Goal: Information Seeking & Learning: Find specific fact

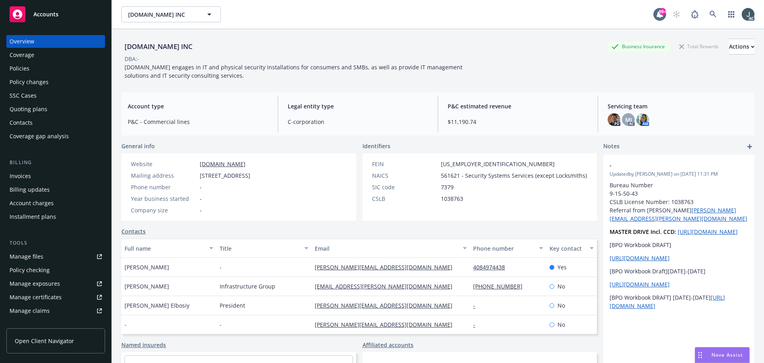
drag, startPoint x: 170, startPoint y: 268, endPoint x: 126, endPoint y: 267, distance: 43.8
click at [126, 267] on div "Sarah Anderson" at bounding box center [168, 266] width 95 height 19
copy span "Sarah Anderson"
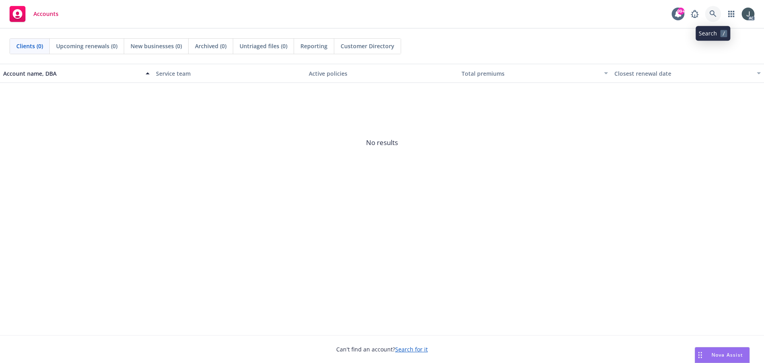
click at [715, 10] on link at bounding box center [713, 14] width 16 height 16
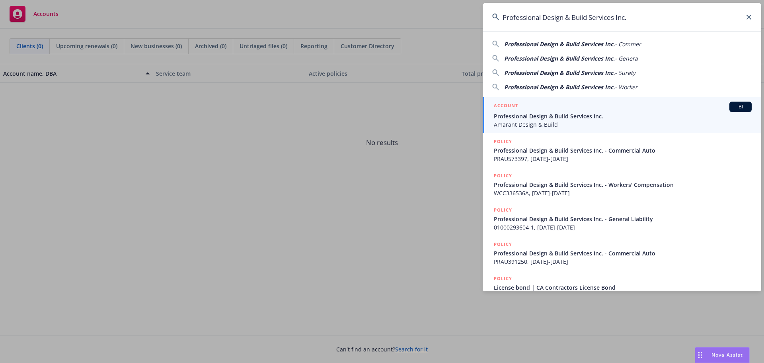
type input "Professional Design & Build Services Inc."
click at [550, 113] on span "Professional Design & Build Services Inc." at bounding box center [623, 116] width 258 height 8
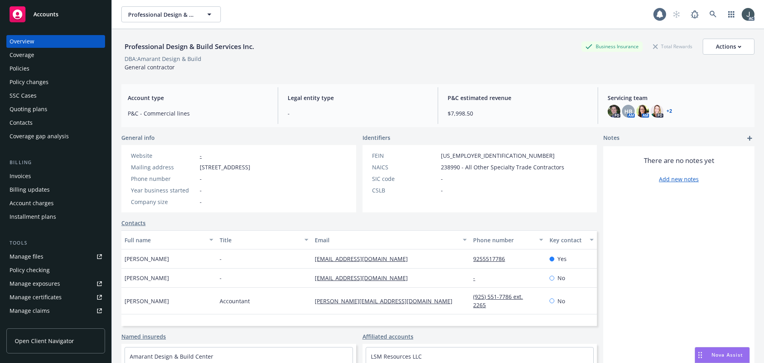
click at [14, 70] on div "Policies" at bounding box center [20, 68] width 20 height 13
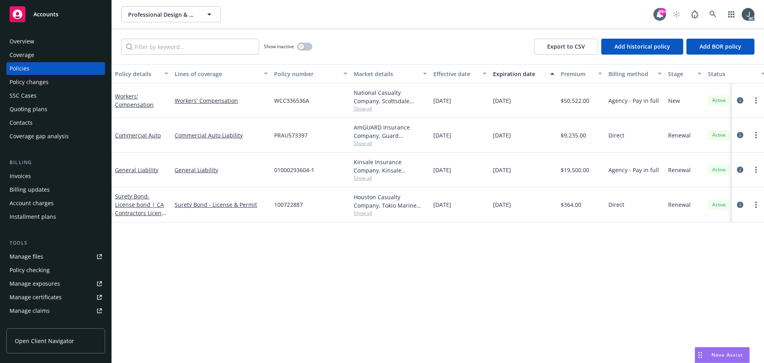
drag, startPoint x: 495, startPoint y: 101, endPoint x: 522, endPoint y: 102, distance: 27.5
click at [511, 102] on span "[DATE]" at bounding box center [502, 100] width 18 height 8
copy span "[DATE]"
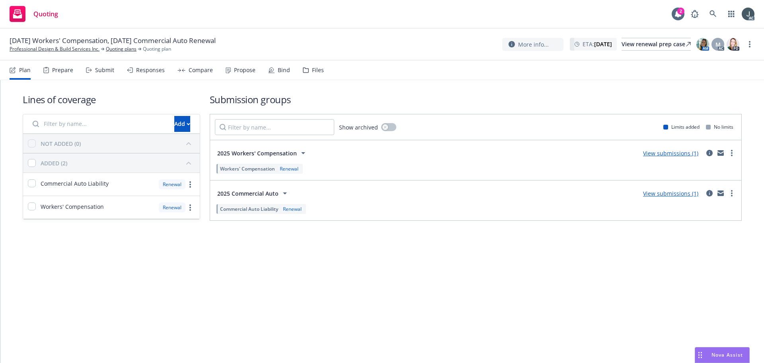
click at [56, 70] on div "Prepare" at bounding box center [62, 70] width 21 height 6
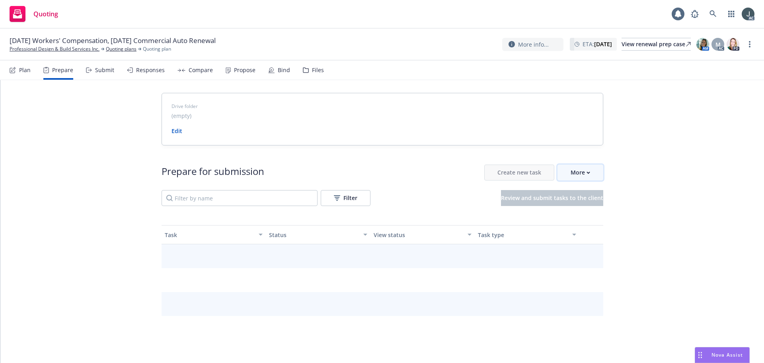
click at [589, 172] on button "More" at bounding box center [580, 172] width 46 height 16
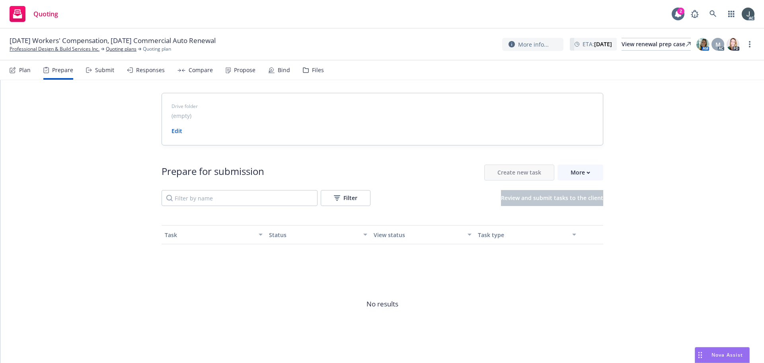
click at [593, 206] on span "Go to Indio account" at bounding box center [590, 209] width 71 height 8
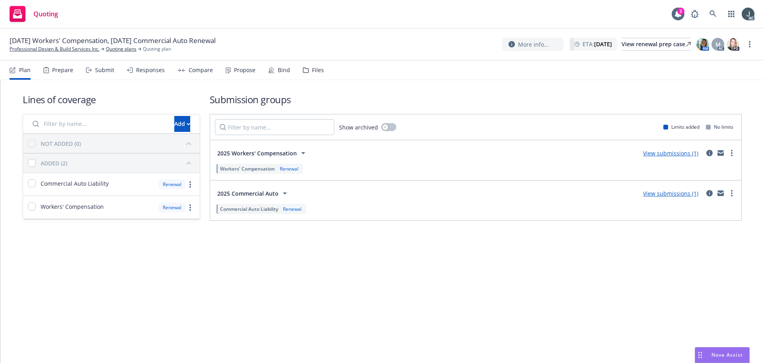
click at [58, 68] on div "Prepare" at bounding box center [62, 70] width 21 height 6
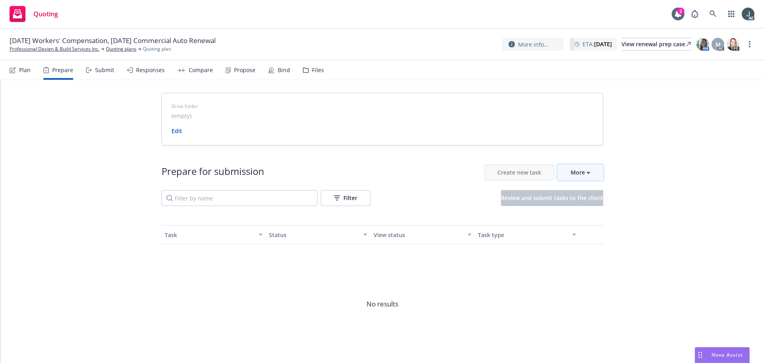
click at [587, 172] on icon "button" at bounding box center [589, 172] width 4 height 3
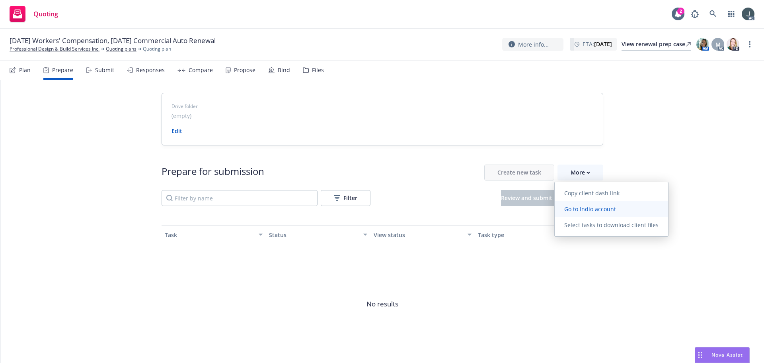
click at [592, 207] on span "Go to Indio account" at bounding box center [590, 209] width 71 height 8
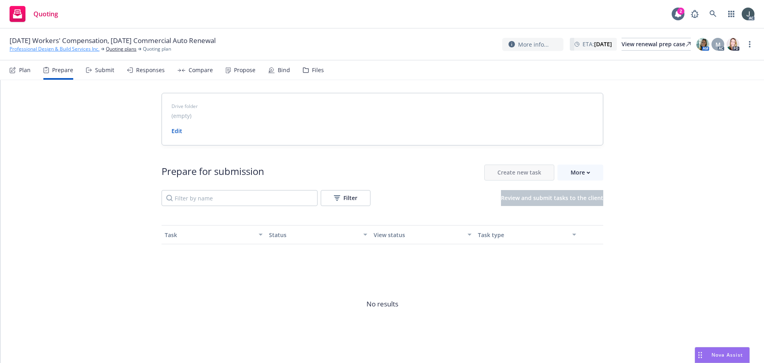
click at [45, 51] on link "Professional Design & Build Services Inc." at bounding box center [55, 48] width 90 height 7
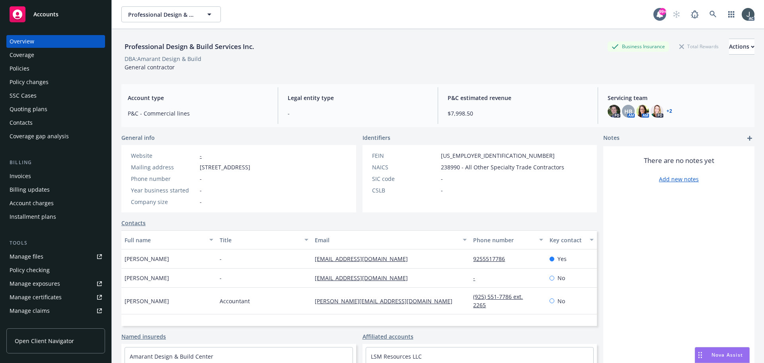
scroll to position [156, 0]
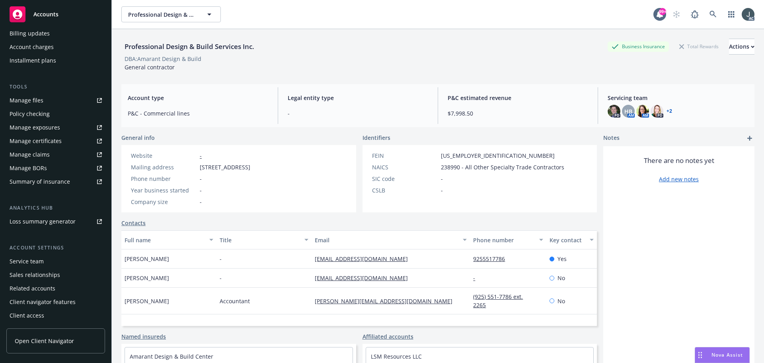
click at [29, 261] on div "Service team" at bounding box center [27, 261] width 34 height 13
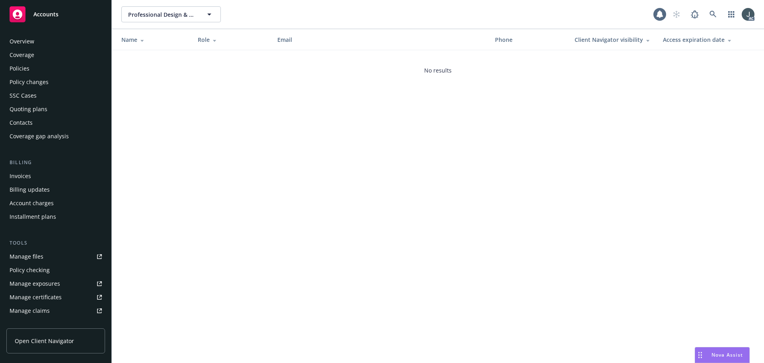
scroll to position [156, 0]
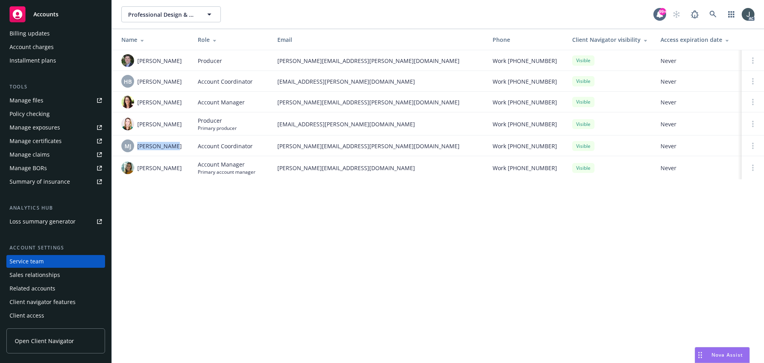
drag, startPoint x: 173, startPoint y: 147, endPoint x: 136, endPoint y: 147, distance: 37.4
click at [136, 147] on div "MJ Michael Jose" at bounding box center [153, 145] width 64 height 13
copy span "[PERSON_NAME]"
drag, startPoint x: 170, startPoint y: 101, endPoint x: 137, endPoint y: 101, distance: 33.0
click at [137, 101] on div "[PERSON_NAME]" at bounding box center [153, 102] width 64 height 13
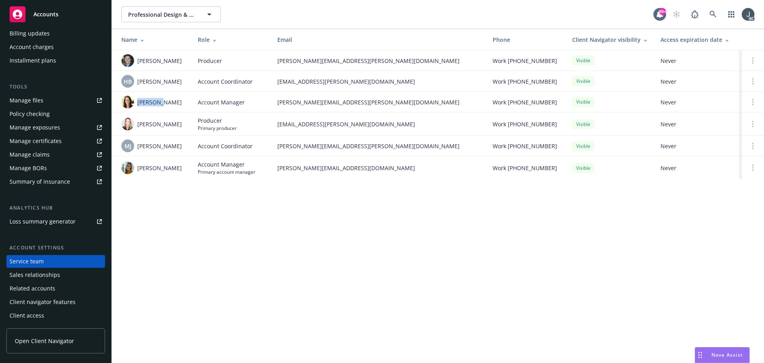
copy span "Jean Neu"
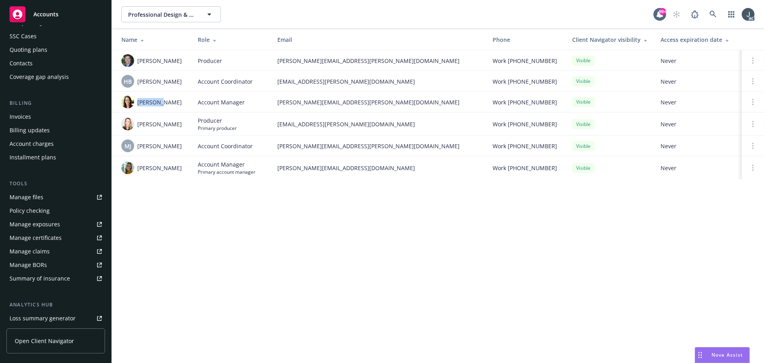
scroll to position [0, 0]
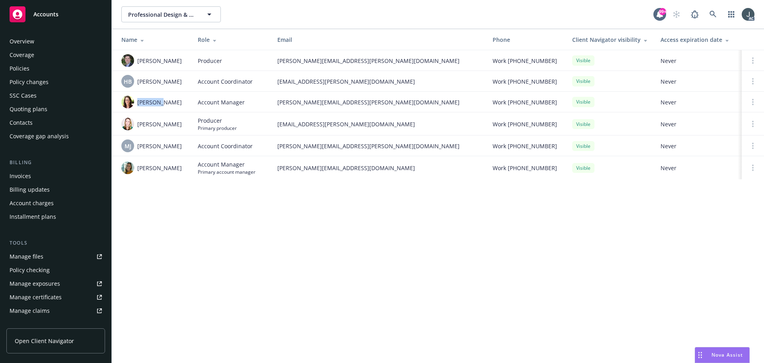
click at [31, 69] on div "Policies" at bounding box center [56, 68] width 92 height 13
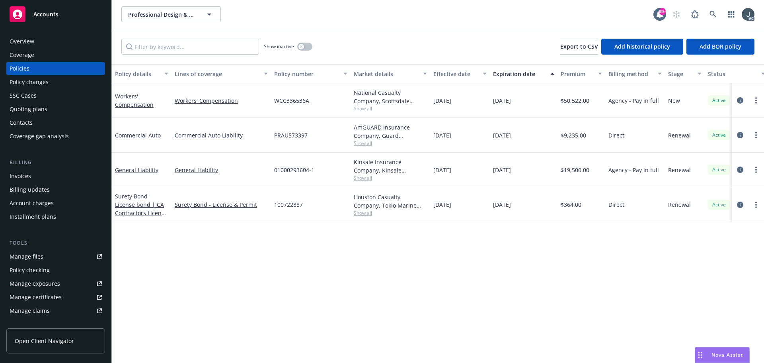
click at [271, 269] on div "Policy details Lines of coverage Policy number Market details Effective date Ex…" at bounding box center [438, 213] width 652 height 298
drag, startPoint x: 492, startPoint y: 101, endPoint x: 566, endPoint y: 103, distance: 73.6
click at [566, 103] on div "Workers' Compensation Workers' Compensation WCC336536A National Casualty Compan…" at bounding box center [496, 100] width 768 height 35
copy div "10/23/2025 $5"
click at [533, 112] on div "10/23/2025" at bounding box center [524, 100] width 68 height 35
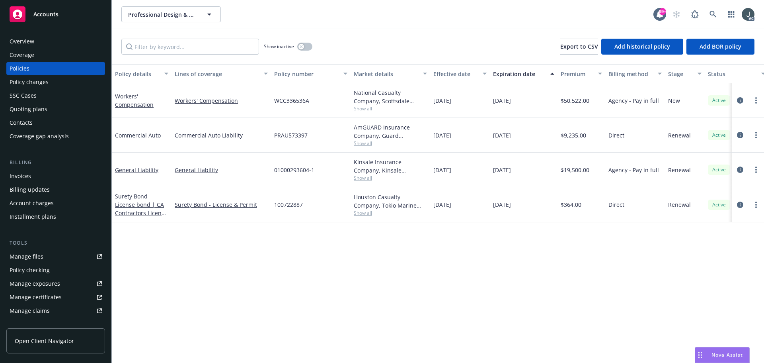
drag, startPoint x: 493, startPoint y: 100, endPoint x: 526, endPoint y: 101, distance: 32.3
click at [526, 101] on div "10/23/2025" at bounding box center [524, 100] width 68 height 35
copy span "10/23/2025"
drag, startPoint x: 248, startPoint y: 107, endPoint x: 173, endPoint y: 105, distance: 74.9
click at [173, 105] on div "Workers' Compensation" at bounding box center [221, 100] width 99 height 35
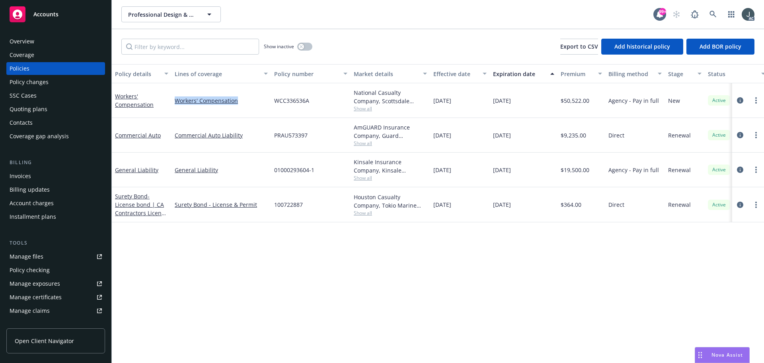
copy link "Workers' Compensation"
click at [738, 97] on icon "circleInformation" at bounding box center [740, 100] width 6 height 6
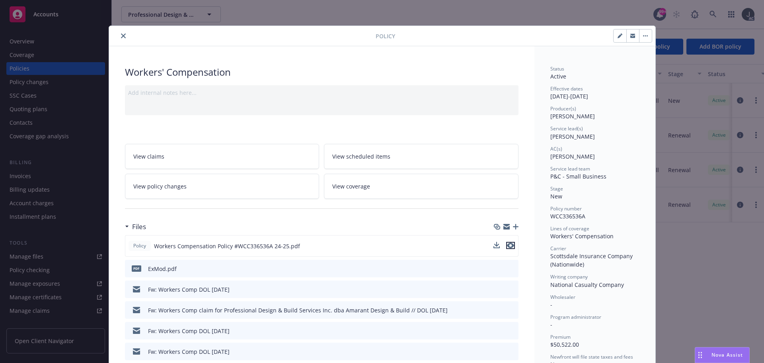
click at [507, 246] on icon "preview file" at bounding box center [510, 245] width 7 height 6
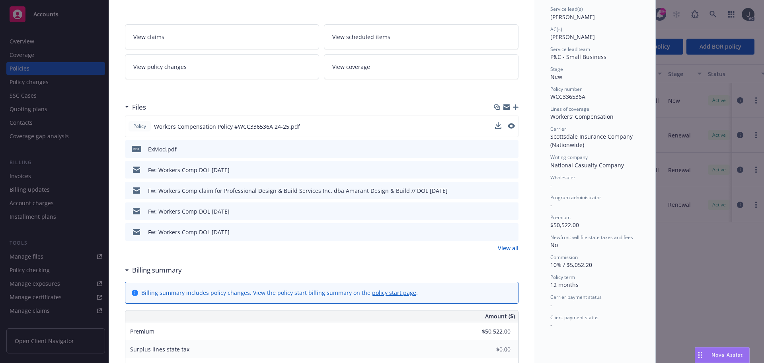
click at [505, 245] on link "View all" at bounding box center [508, 248] width 21 height 8
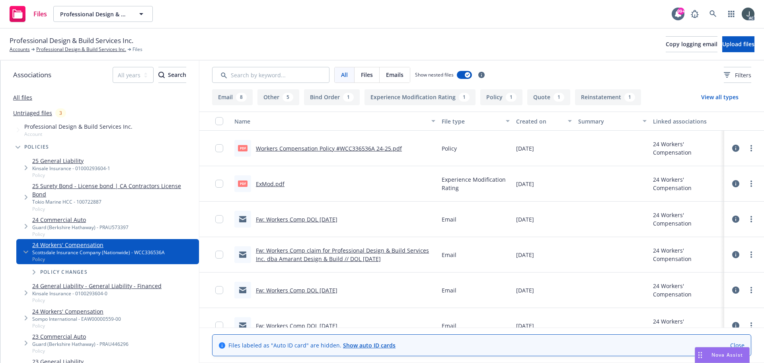
click at [273, 181] on link "ExMod.pdf" at bounding box center [270, 184] width 29 height 8
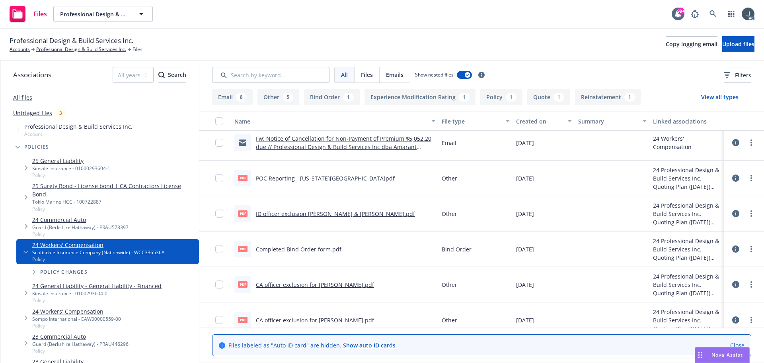
scroll to position [437, 0]
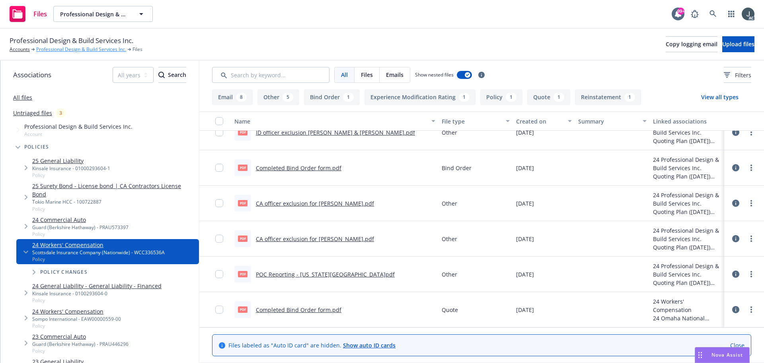
click at [92, 49] on link "Professional Design & Build Services Inc." at bounding box center [81, 49] width 90 height 7
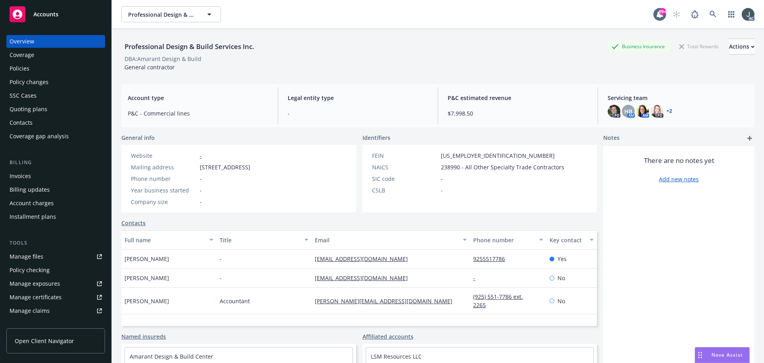
click at [34, 66] on div "Policies" at bounding box center [56, 68] width 92 height 13
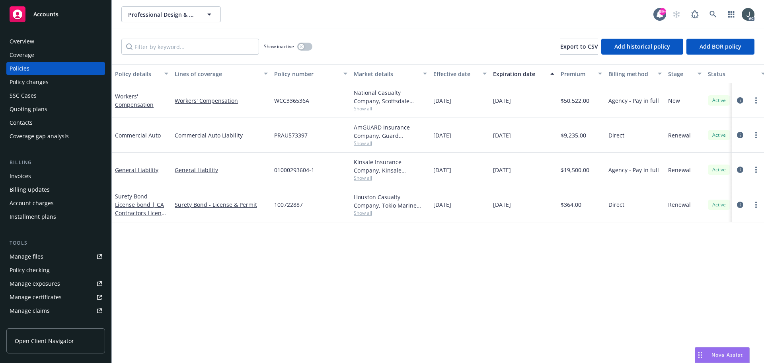
click at [23, 41] on div "Overview" at bounding box center [22, 41] width 25 height 13
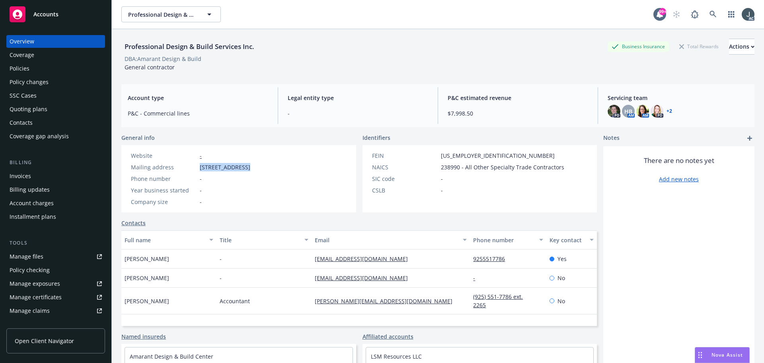
drag, startPoint x: 200, startPoint y: 168, endPoint x: 242, endPoint y: 167, distance: 42.2
click at [242, 167] on span "6495 Sierra Lane, Dublin, CA, 94568" at bounding box center [225, 167] width 51 height 8
copy span "6495 Sierra Lane"
click at [444, 167] on span "238990 - All Other Specialty Trade Contractors" at bounding box center [502, 167] width 123 height 8
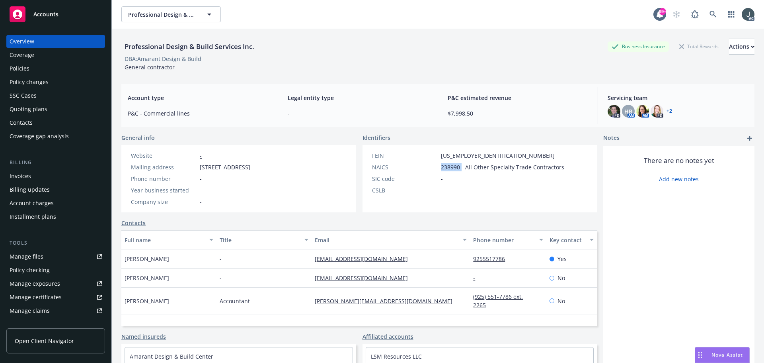
copy span "238990"
drag, startPoint x: 180, startPoint y: 260, endPoint x: 123, endPoint y: 260, distance: 56.5
click at [123, 260] on div "Cheryl Franco" at bounding box center [168, 258] width 95 height 19
copy span "Cheryl Franco"
drag, startPoint x: 416, startPoint y: 260, endPoint x: 310, endPoint y: 258, distance: 106.3
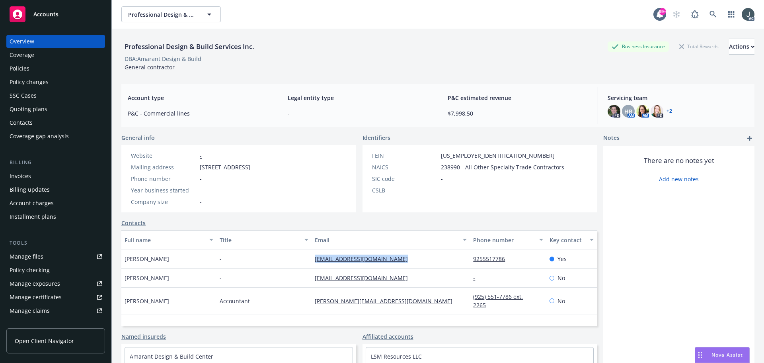
click at [312, 258] on div "accounting@amarantdesign.com" at bounding box center [391, 258] width 158 height 19
copy link "accounting@amarantdesign.com"
drag, startPoint x: 514, startPoint y: 258, endPoint x: 469, endPoint y: 258, distance: 45.0
click at [470, 258] on div "9255517786" at bounding box center [508, 258] width 76 height 19
copy link "9255517786"
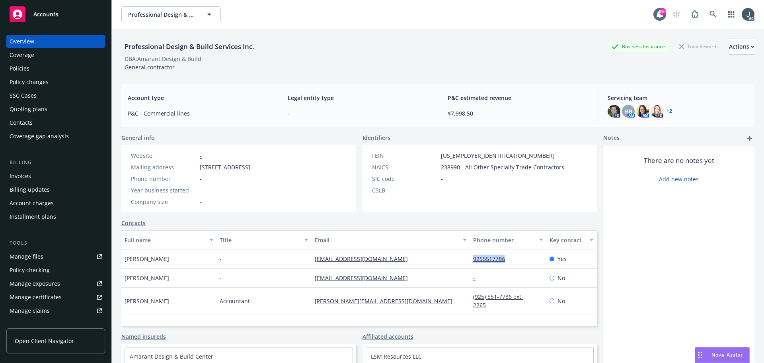
click at [49, 70] on div "Policies" at bounding box center [56, 68] width 92 height 13
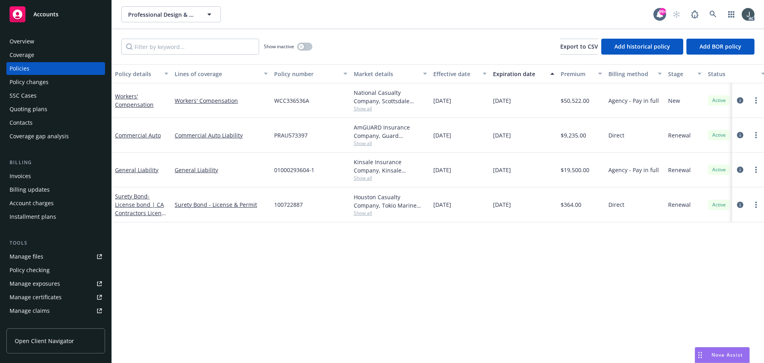
click at [291, 101] on span "WCC336536A" at bounding box center [291, 100] width 35 height 8
copy span "WCC336536A"
click at [356, 109] on span "Show all" at bounding box center [390, 108] width 73 height 7
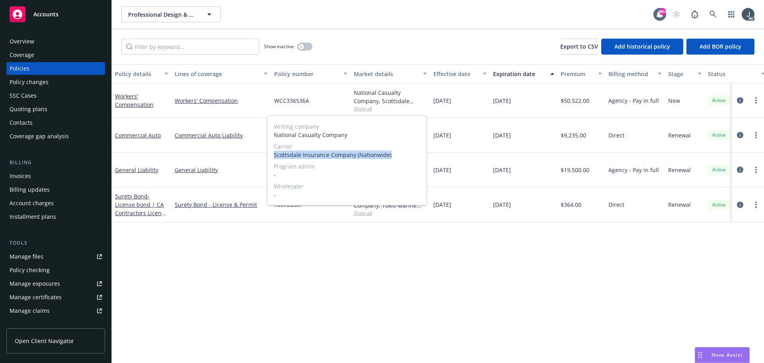
drag, startPoint x: 274, startPoint y: 153, endPoint x: 397, endPoint y: 154, distance: 123.0
click at [397, 154] on span "Scottsdale Insurance Company (Nationwide)" at bounding box center [347, 154] width 146 height 8
copy span "Scottsdale Insurance Company (Nationwide)"
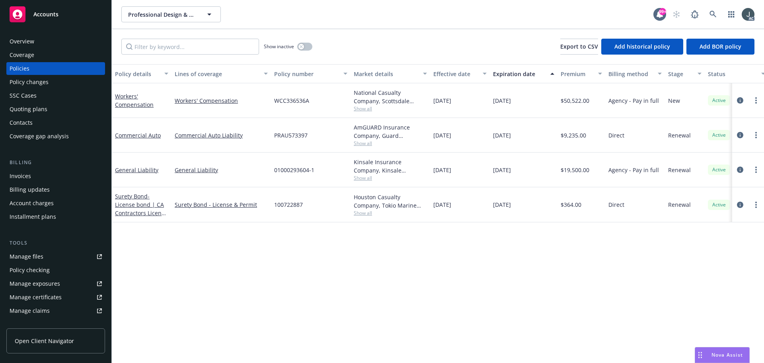
click at [446, 267] on div "Policy details Lines of coverage Policy number Market details Effective date Ex…" at bounding box center [438, 213] width 652 height 298
drag, startPoint x: 433, startPoint y: 102, endPoint x: 464, endPoint y: 102, distance: 30.6
click at [464, 102] on div "10/23/2024" at bounding box center [460, 100] width 60 height 35
copy span "10/23/2024"
click at [572, 101] on span "$50,522.00" at bounding box center [575, 100] width 29 height 8
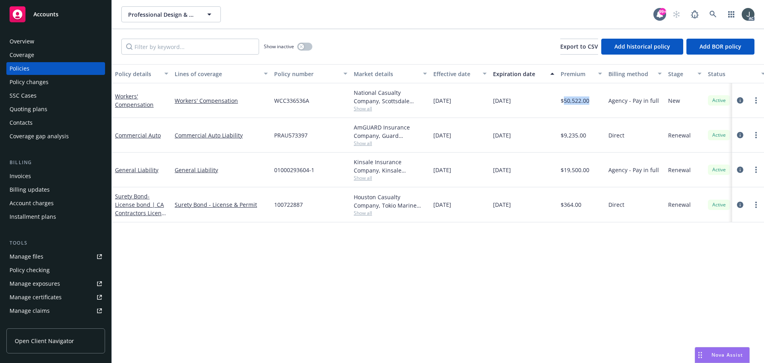
click at [572, 101] on span "$50,522.00" at bounding box center [575, 100] width 29 height 8
copy span "50,522.00"
drag, startPoint x: 241, startPoint y: 109, endPoint x: 175, endPoint y: 103, distance: 66.8
click at [175, 103] on div "Workers' Compensation" at bounding box center [221, 100] width 99 height 35
copy link "Workers' Compensation"
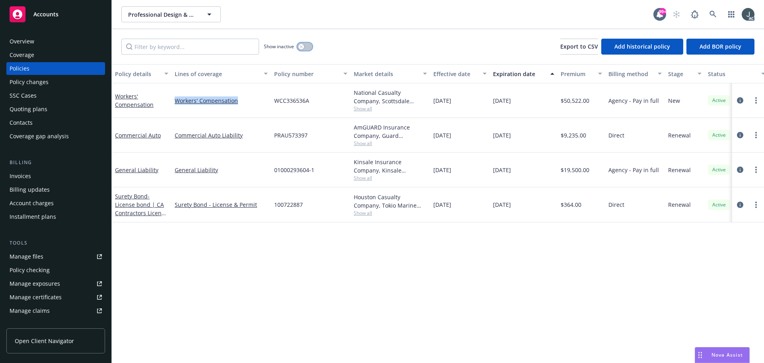
click at [306, 47] on button "button" at bounding box center [304, 47] width 15 height 8
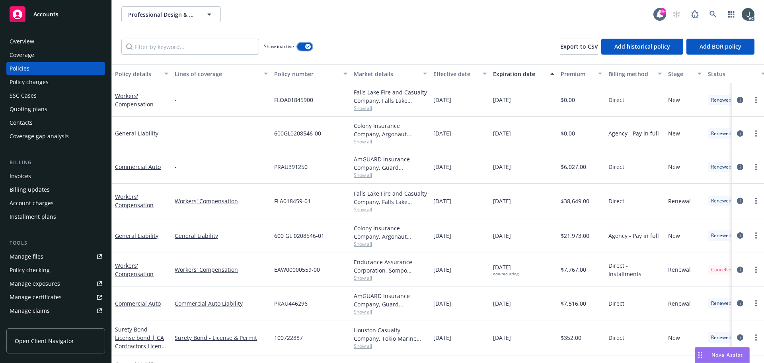
scroll to position [80, 0]
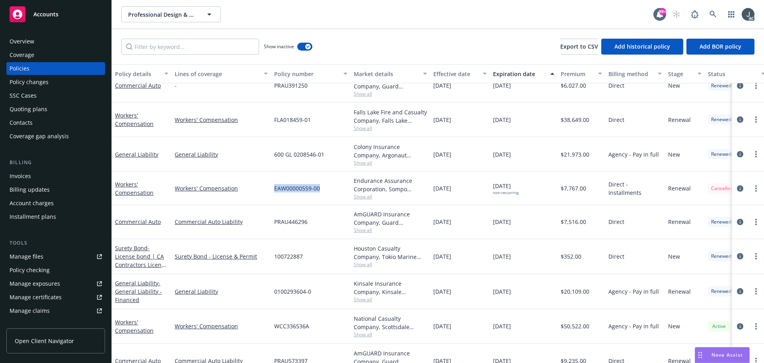
drag, startPoint x: 273, startPoint y: 187, endPoint x: 329, endPoint y: 187, distance: 56.1
click at [329, 187] on div "EAW00000559-00" at bounding box center [311, 188] width 80 height 33
click at [361, 198] on span "Show all" at bounding box center [390, 196] width 73 height 7
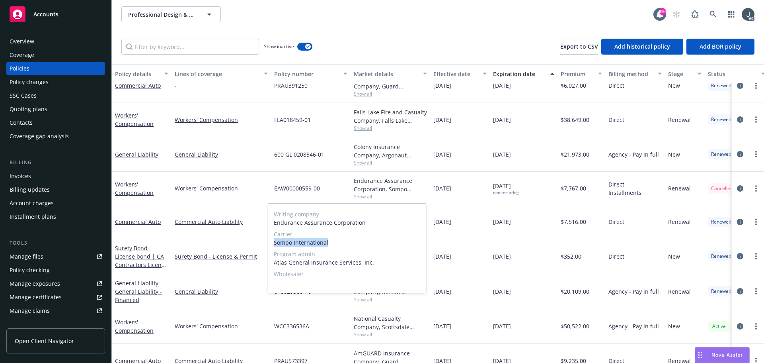
drag, startPoint x: 273, startPoint y: 240, endPoint x: 345, endPoint y: 242, distance: 72.9
click at [345, 242] on div "Writing company Endurance Assurance Corporation Carrier Sompo International Pro…" at bounding box center [346, 247] width 159 height 89
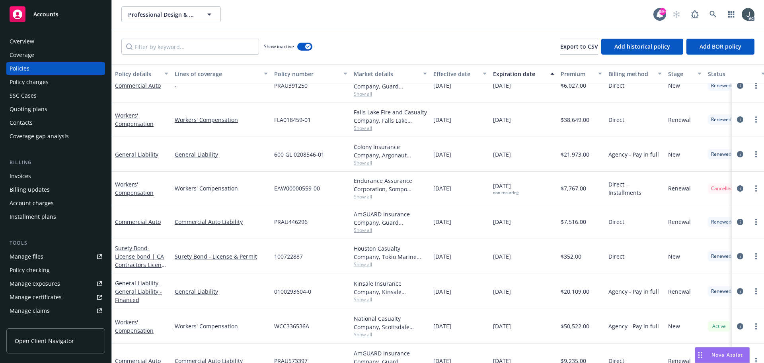
click at [467, 185] on div "02/17/2024" at bounding box center [460, 188] width 60 height 33
click at [368, 196] on span "Show all" at bounding box center [390, 196] width 73 height 7
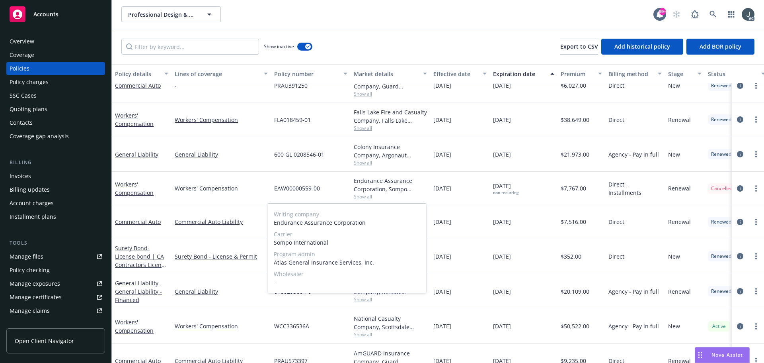
click at [368, 196] on span "Show all" at bounding box center [390, 196] width 73 height 7
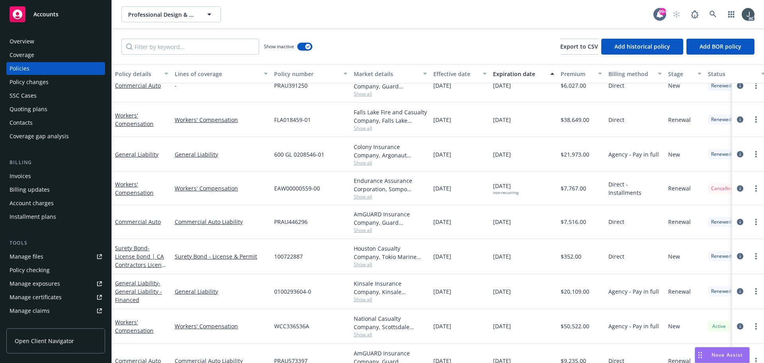
drag, startPoint x: 432, startPoint y: 189, endPoint x: 473, endPoint y: 189, distance: 41.0
click at [473, 189] on div "02/17/2024" at bounding box center [460, 188] width 60 height 33
drag, startPoint x: 494, startPoint y: 186, endPoint x: 556, endPoint y: 185, distance: 61.7
click at [556, 185] on div "10/23/2024 non-recurring" at bounding box center [524, 188] width 68 height 33
click at [575, 189] on span "$7,767.00" at bounding box center [573, 188] width 25 height 8
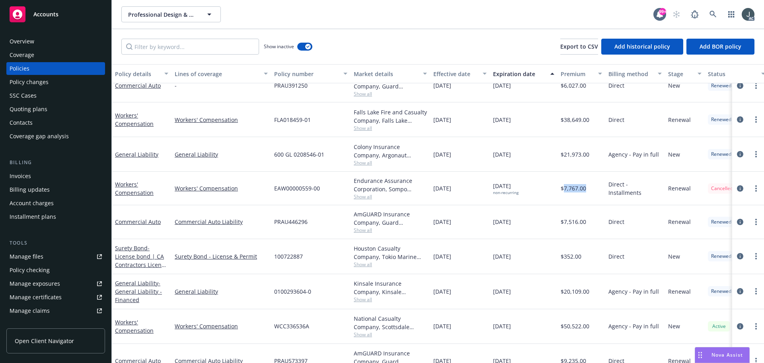
click at [575, 189] on span "$7,767.00" at bounding box center [573, 188] width 25 height 8
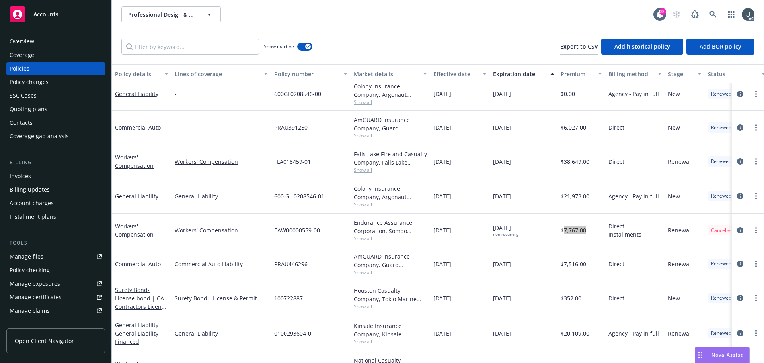
scroll to position [0, 0]
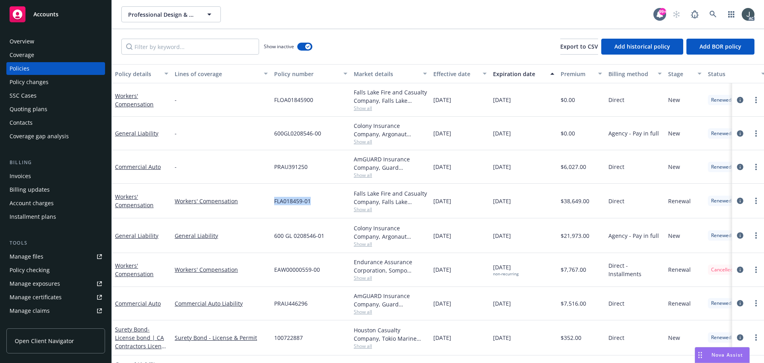
drag, startPoint x: 274, startPoint y: 200, endPoint x: 312, endPoint y: 204, distance: 38.4
click at [312, 204] on div "FLA018459-01" at bounding box center [311, 200] width 80 height 35
click at [361, 211] on span "Show all" at bounding box center [390, 209] width 73 height 7
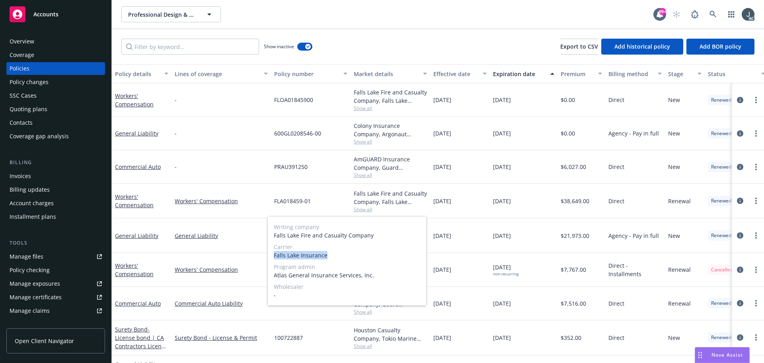
drag, startPoint x: 273, startPoint y: 255, endPoint x: 343, endPoint y: 256, distance: 70.0
click at [343, 256] on div "Writing company Falls Lake Fire and Casualty Company Carrier Falls Lake Insuran…" at bounding box center [346, 260] width 159 height 89
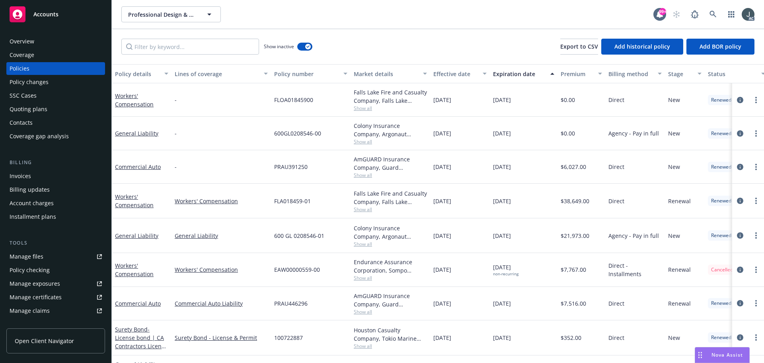
click at [476, 210] on div "02/17/2023" at bounding box center [460, 200] width 60 height 35
drag, startPoint x: 432, startPoint y: 201, endPoint x: 470, endPoint y: 204, distance: 37.5
click at [470, 204] on div "02/17/2023" at bounding box center [460, 200] width 60 height 35
click at [575, 201] on span "$38,649.00" at bounding box center [575, 201] width 29 height 8
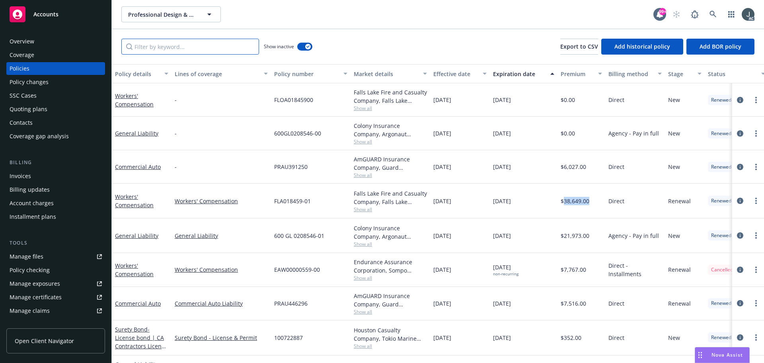
click at [201, 52] on input "Filter by keyword..." at bounding box center [190, 47] width 138 height 16
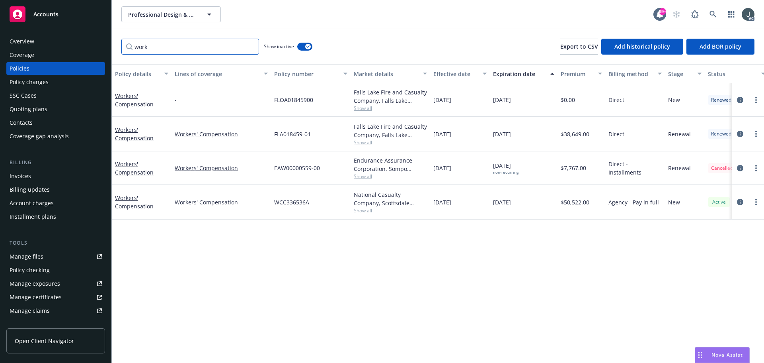
type input "work"
drag, startPoint x: 494, startPoint y: 203, endPoint x: 530, endPoint y: 203, distance: 35.4
click at [530, 203] on div "10/23/2025" at bounding box center [524, 202] width 68 height 35
click at [473, 302] on div "Policy details Lines of coverage Policy number Market details Effective date Ex…" at bounding box center [438, 213] width 652 height 298
click at [364, 214] on div "National Casualty Company, Scottsdale Insurance Company (Nationwide) Show all" at bounding box center [391, 202] width 80 height 35
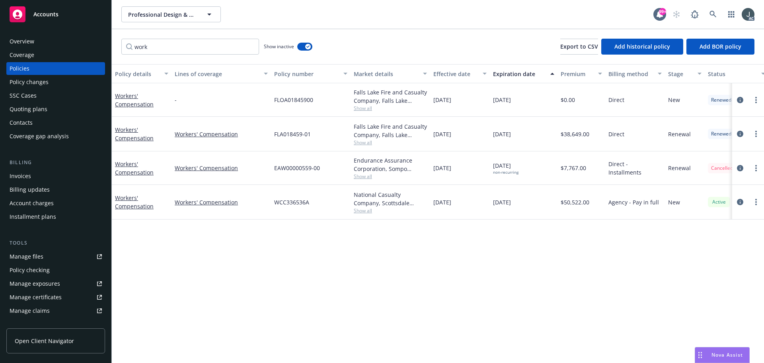
click at [363, 212] on span "Show all" at bounding box center [390, 210] width 73 height 7
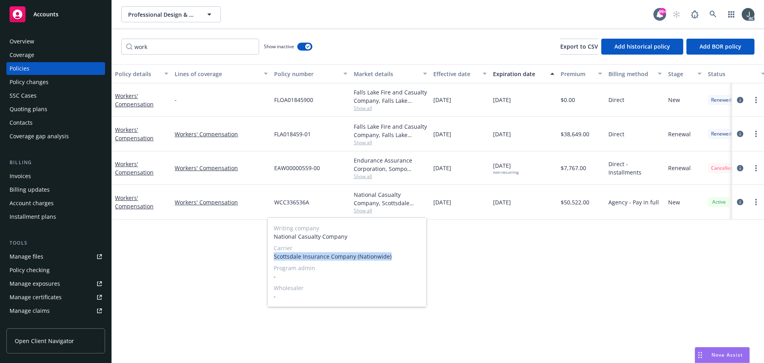
drag, startPoint x: 275, startPoint y: 256, endPoint x: 392, endPoint y: 257, distance: 117.0
click at [392, 257] on span "Scottsdale Insurance Company (Nationwide)" at bounding box center [347, 256] width 146 height 8
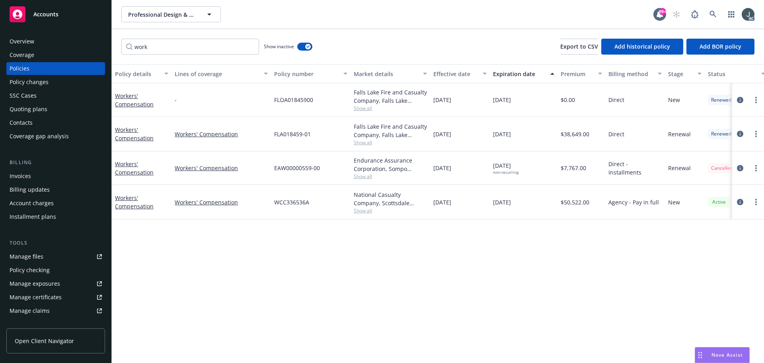
click at [35, 43] on div "Overview" at bounding box center [56, 41] width 92 height 13
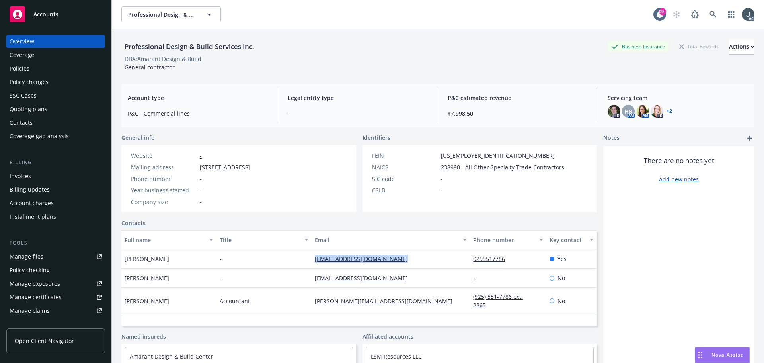
drag, startPoint x: 424, startPoint y: 259, endPoint x: 312, endPoint y: 259, distance: 111.8
click at [312, 259] on div "accounting@amarantdesign.com" at bounding box center [391, 258] width 158 height 19
drag, startPoint x: 179, startPoint y: 257, endPoint x: 126, endPoint y: 256, distance: 53.7
click at [126, 256] on div "Cheryl Franco" at bounding box center [168, 258] width 95 height 19
drag, startPoint x: 513, startPoint y: 258, endPoint x: 467, endPoint y: 257, distance: 46.2
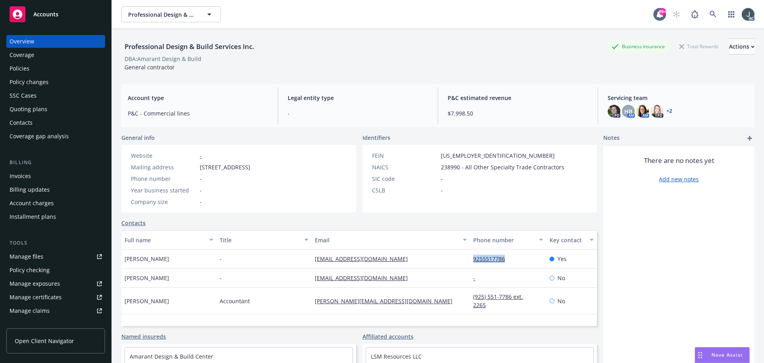
click at [470, 257] on div "9255517786" at bounding box center [508, 258] width 76 height 19
drag, startPoint x: 415, startPoint y: 257, endPoint x: 312, endPoint y: 255, distance: 103.5
click at [312, 255] on div "accounting@amarantdesign.com" at bounding box center [391, 258] width 158 height 19
drag, startPoint x: 508, startPoint y: 262, endPoint x: 470, endPoint y: 261, distance: 38.6
click at [470, 261] on div "9255517786" at bounding box center [508, 258] width 76 height 19
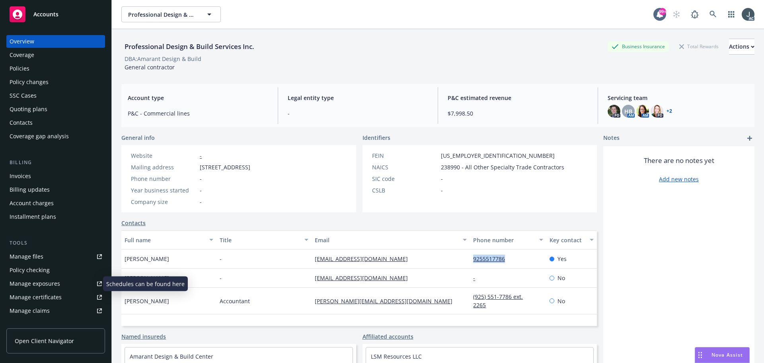
click at [45, 282] on div "Manage exposures" at bounding box center [35, 283] width 51 height 13
click at [446, 166] on span "238990 - All Other Specialty Trade Contractors" at bounding box center [502, 167] width 123 height 8
drag, startPoint x: 438, startPoint y: 154, endPoint x: 478, endPoint y: 158, distance: 40.0
click at [478, 158] on div "FEIN 26-2819107" at bounding box center [468, 155] width 199 height 8
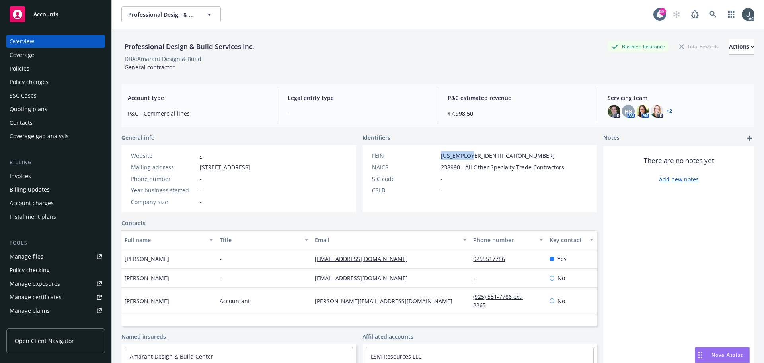
click at [34, 68] on div "Policies" at bounding box center [56, 68] width 92 height 13
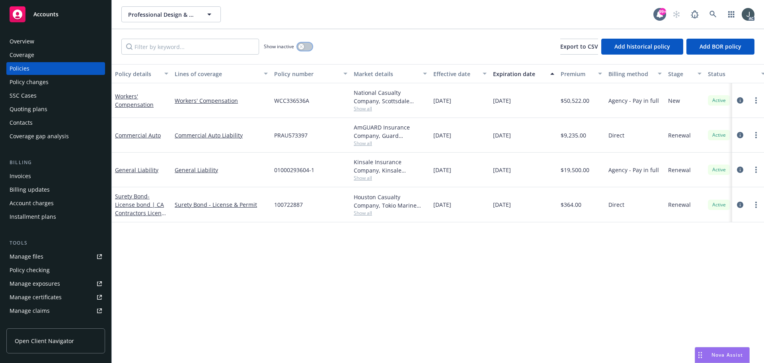
click at [300, 49] on div "button" at bounding box center [301, 47] width 6 height 6
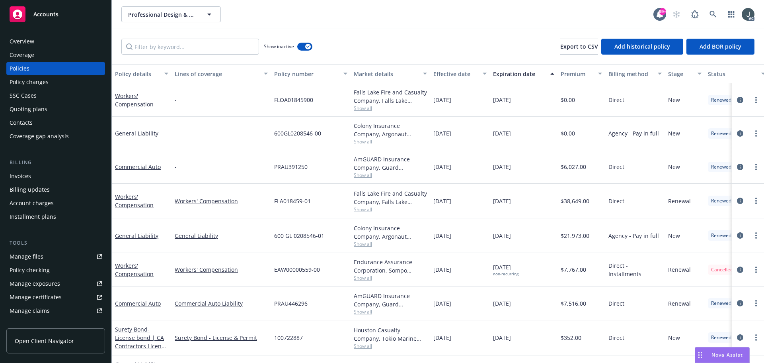
click at [292, 99] on span "FLOA01845900" at bounding box center [293, 100] width 39 height 8
click at [361, 111] on span "Show all" at bounding box center [390, 108] width 73 height 7
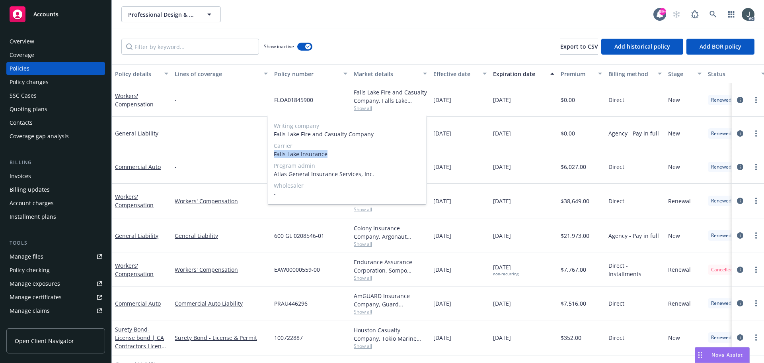
drag, startPoint x: 273, startPoint y: 154, endPoint x: 333, endPoint y: 154, distance: 59.3
click at [333, 154] on div "Writing company Falls Lake Fire and Casualty Company Carrier Falls Lake Insuran…" at bounding box center [346, 159] width 159 height 89
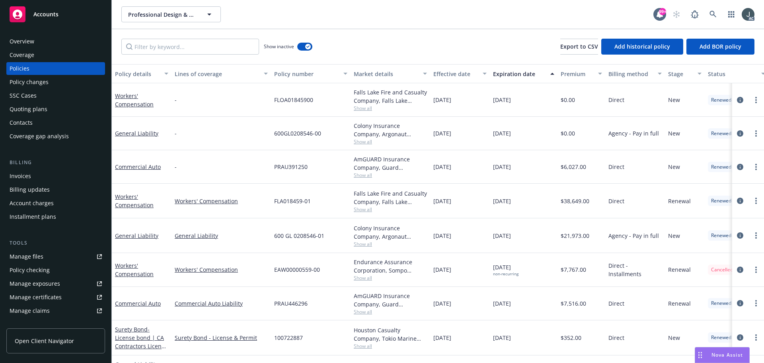
click at [459, 146] on div "04/05/2022" at bounding box center [460, 133] width 60 height 33
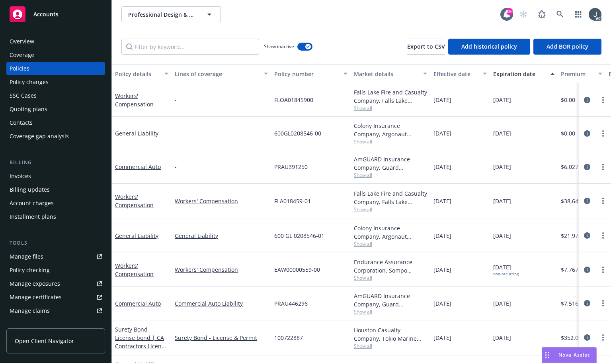
click at [380, 169] on div "AmGUARD Insurance Company, Guard (Berkshire Hathaway)" at bounding box center [390, 163] width 73 height 17
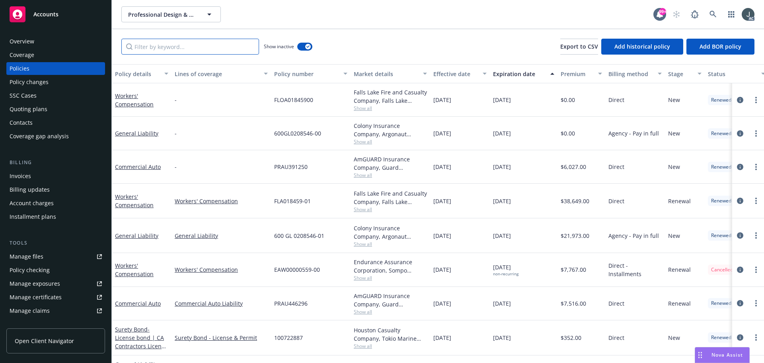
click at [160, 47] on input "Filter by keyword..." at bounding box center [190, 47] width 138 height 16
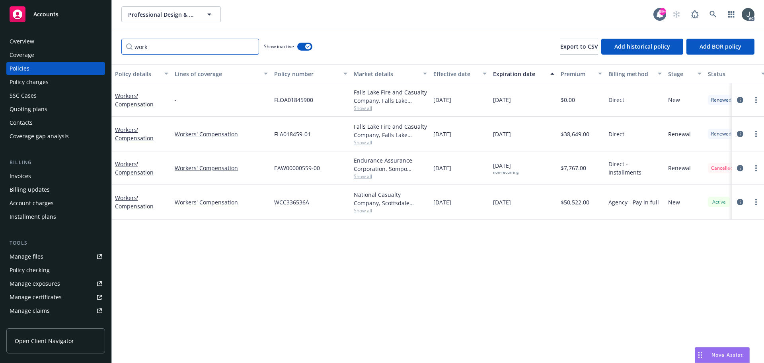
type input "work"
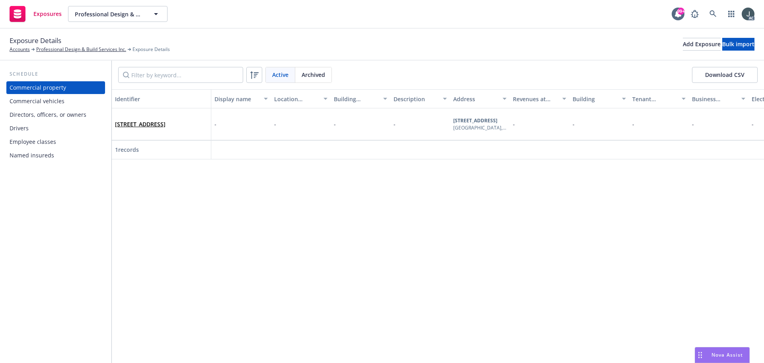
click at [308, 74] on span "Archived" at bounding box center [313, 74] width 23 height 8
